Goal: Task Accomplishment & Management: Manage account settings

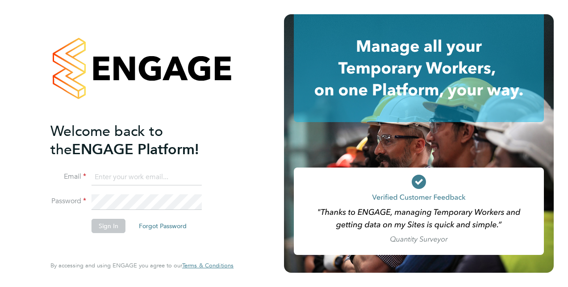
click at [116, 174] on input at bounding box center [147, 178] width 110 height 16
type input "[EMAIL_ADDRESS][DOMAIN_NAME]"
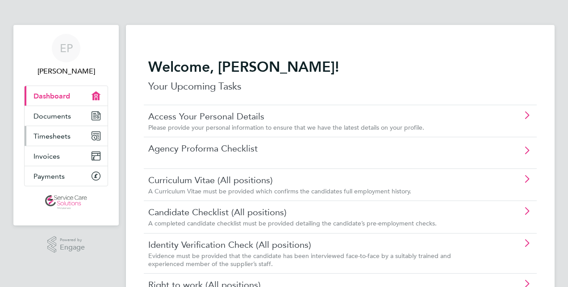
click at [61, 129] on link "Timesheets" at bounding box center [66, 136] width 83 height 20
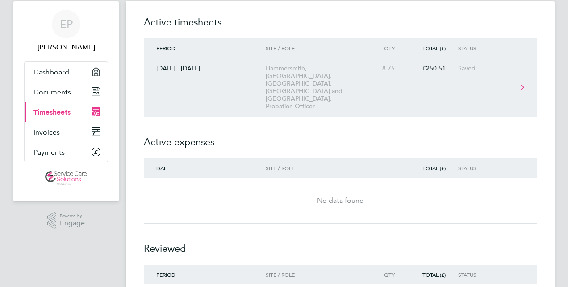
scroll to position [23, 0]
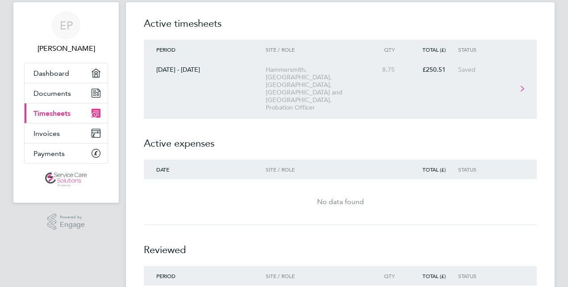
drag, startPoint x: 293, startPoint y: 74, endPoint x: 191, endPoint y: 84, distance: 102.3
click at [191, 84] on link "[DATE] - [DATE] [GEOGRAPHIC_DATA], [GEOGRAPHIC_DATA], [GEOGRAPHIC_DATA], [GEOGR…" at bounding box center [340, 88] width 393 height 59
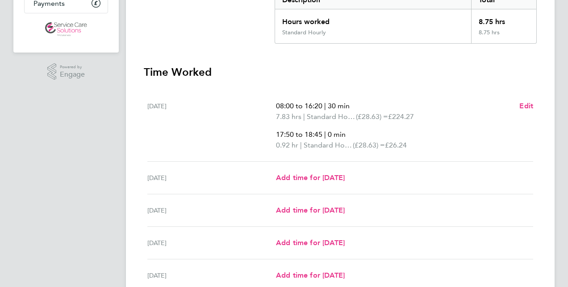
scroll to position [174, 0]
click at [476, 129] on p "17:50 to 18:45 | 0 min" at bounding box center [394, 134] width 236 height 11
